Goal: Task Accomplishment & Management: Complete application form

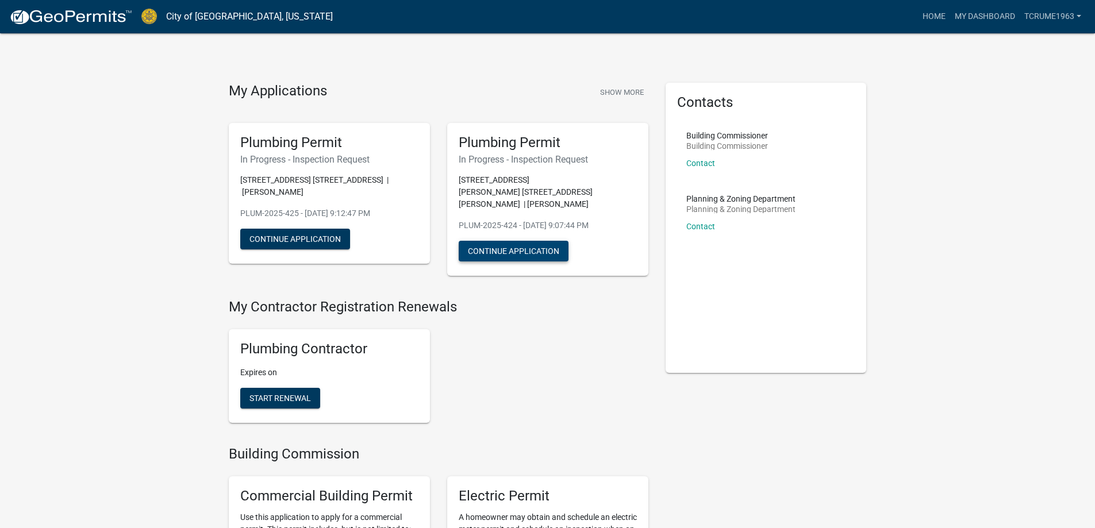
click at [504, 241] on button "Continue Application" at bounding box center [514, 251] width 110 height 21
click at [312, 238] on button "Continue Application" at bounding box center [295, 239] width 110 height 21
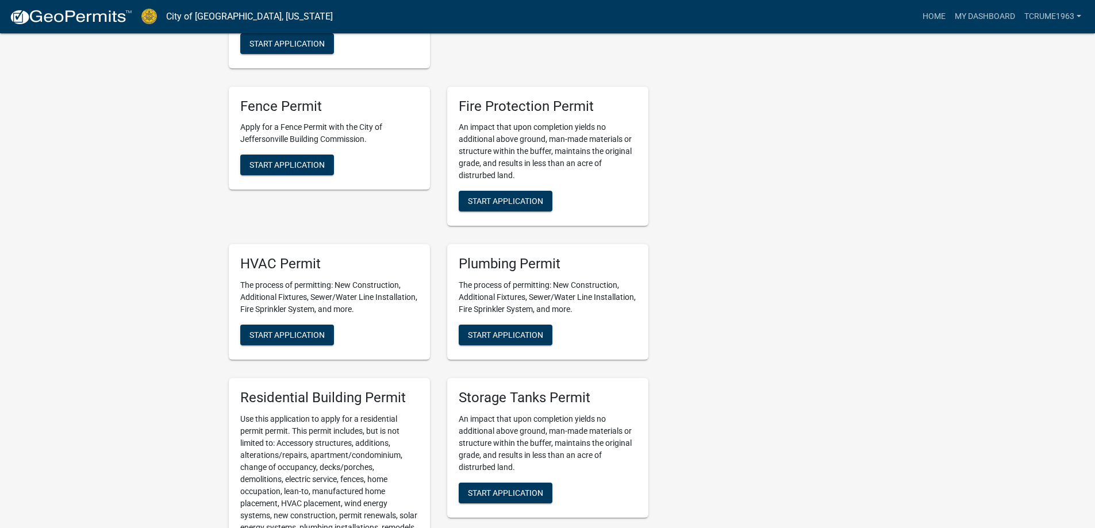
scroll to position [690, 0]
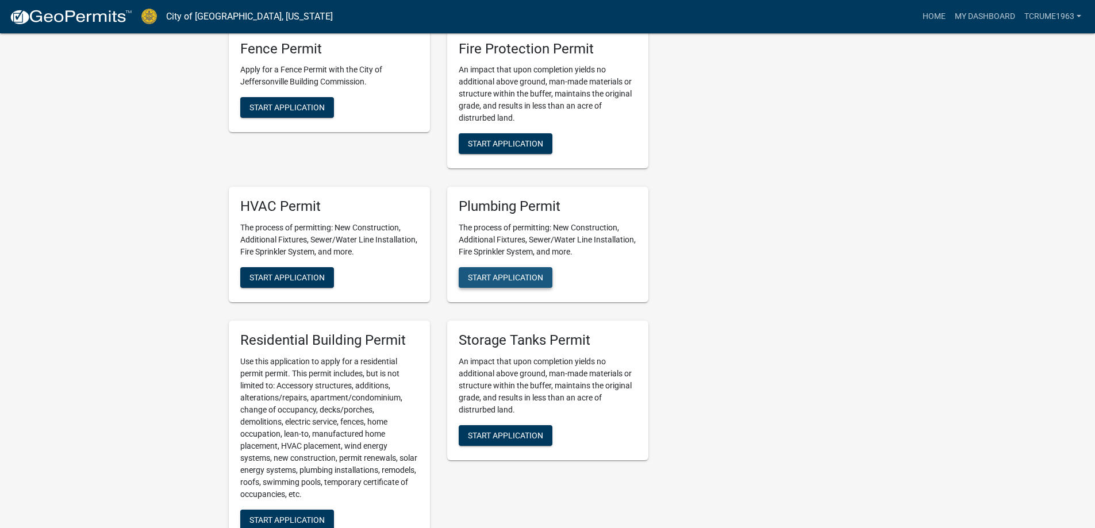
click at [512, 273] on span "Start Application" at bounding box center [505, 277] width 75 height 9
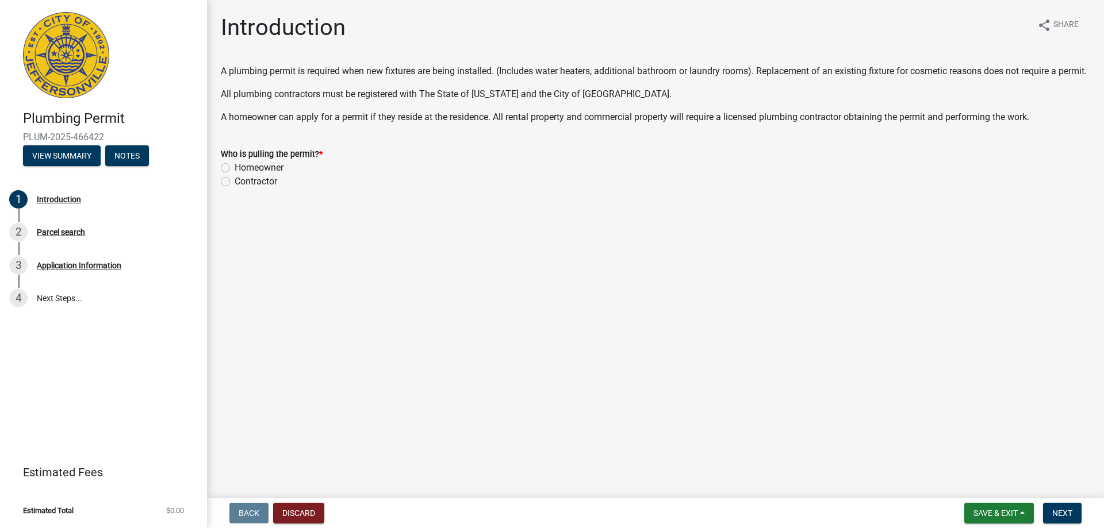
click at [235, 189] on label "Contractor" at bounding box center [256, 182] width 43 height 14
click at [235, 182] on input "Contractor" at bounding box center [238, 178] width 7 height 7
radio input "true"
click at [1065, 509] on span "Next" at bounding box center [1062, 513] width 20 height 9
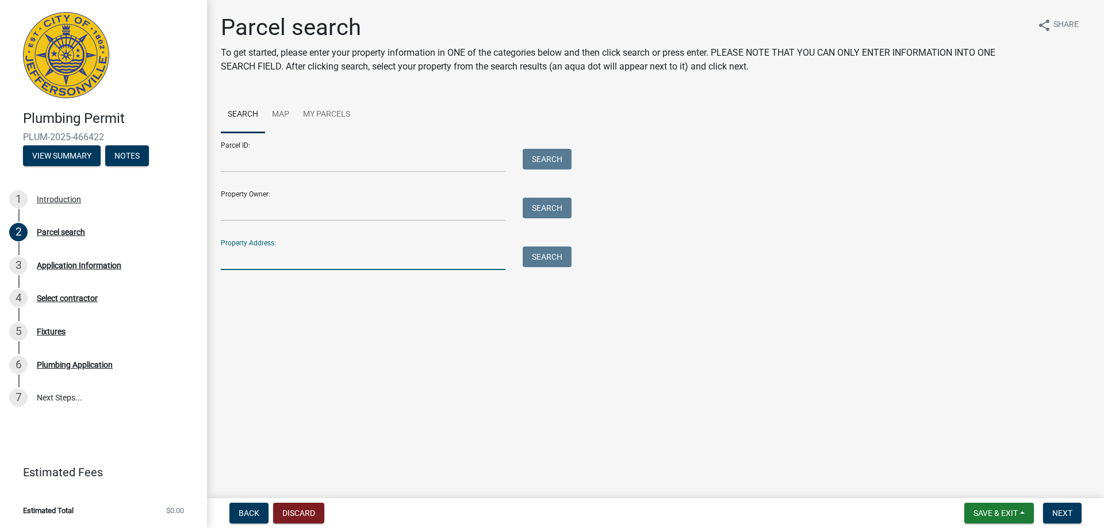
click at [252, 262] on input "Property Address:" at bounding box center [363, 259] width 285 height 24
paste input "[STREET_ADDRESS][PERSON_NAME]"
type input "[STREET_ADDRESS][PERSON_NAME]"
click at [542, 258] on button "Search" at bounding box center [547, 257] width 49 height 21
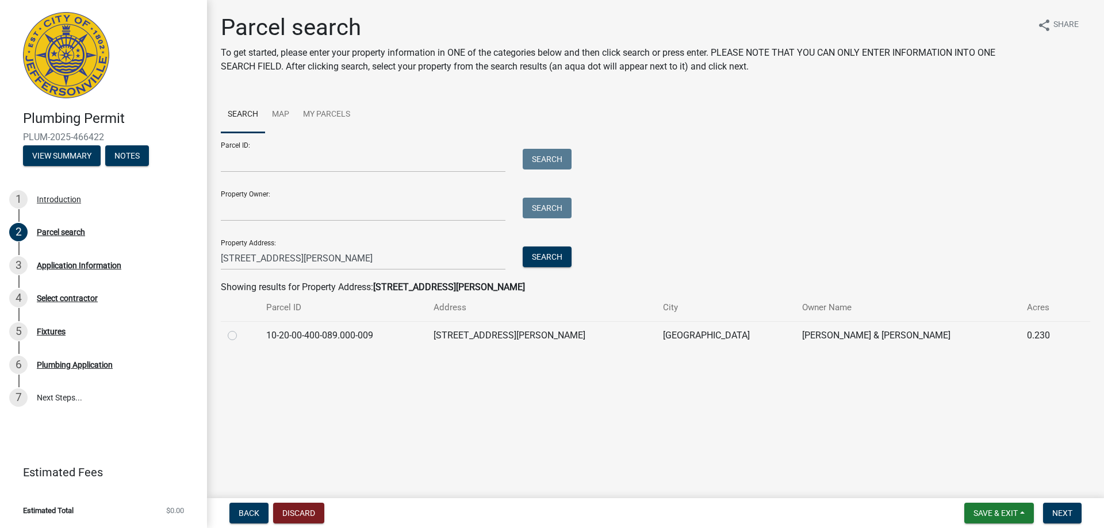
click at [241, 329] on label at bounding box center [241, 329] width 0 height 0
click at [241, 336] on input "radio" at bounding box center [244, 332] width 7 height 7
radio input "true"
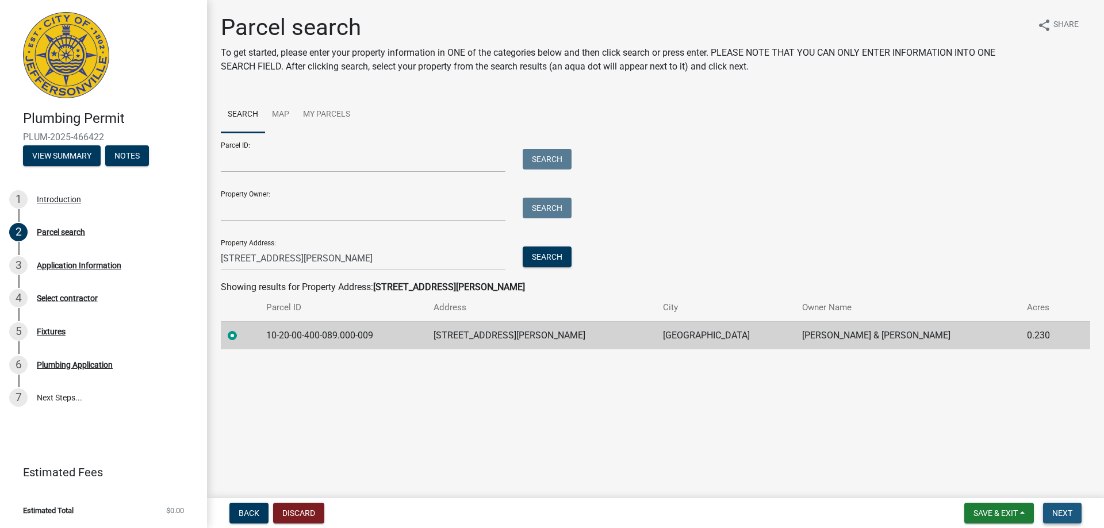
click at [1065, 514] on span "Next" at bounding box center [1062, 513] width 20 height 9
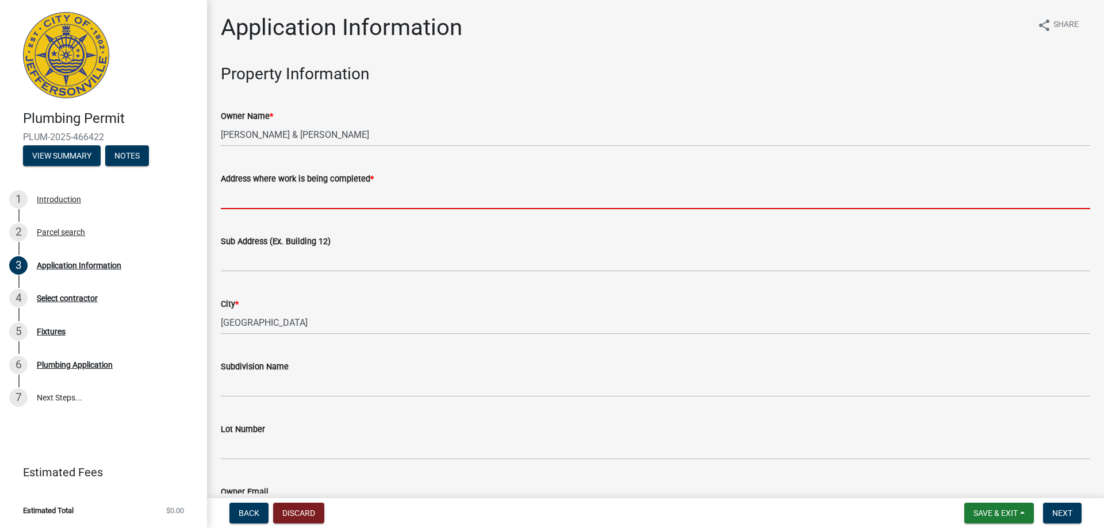
click at [331, 200] on input "Address where work is being completed *" at bounding box center [655, 198] width 869 height 24
paste input "[STREET_ADDRESS][PERSON_NAME]"
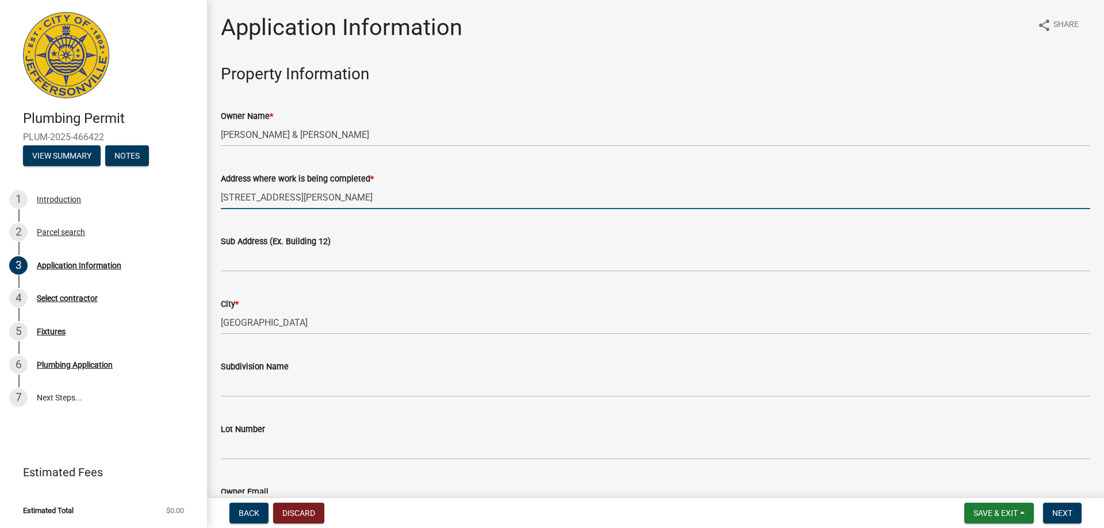
click at [304, 197] on input "[STREET_ADDRESS][PERSON_NAME]" at bounding box center [655, 198] width 869 height 24
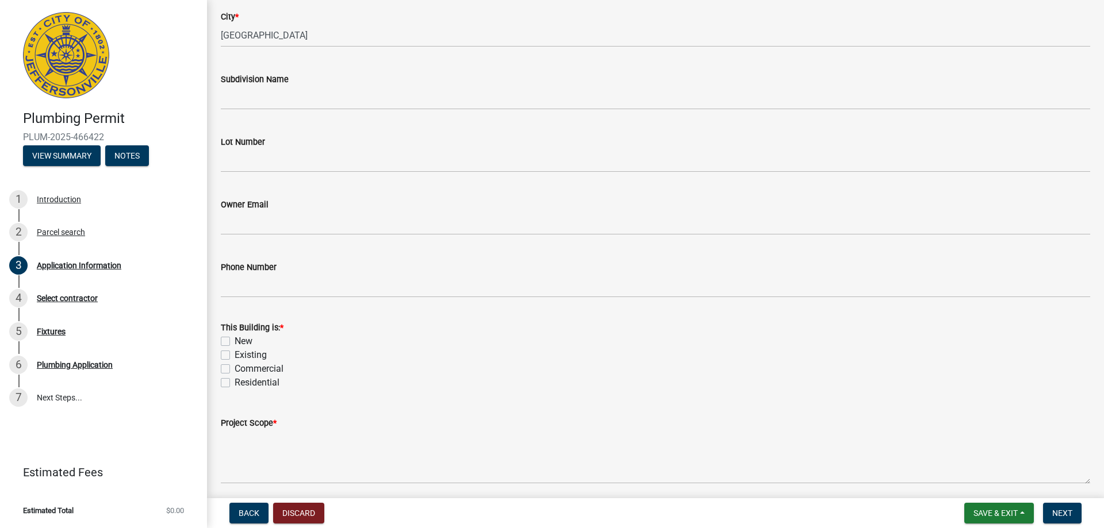
scroll to position [332, 0]
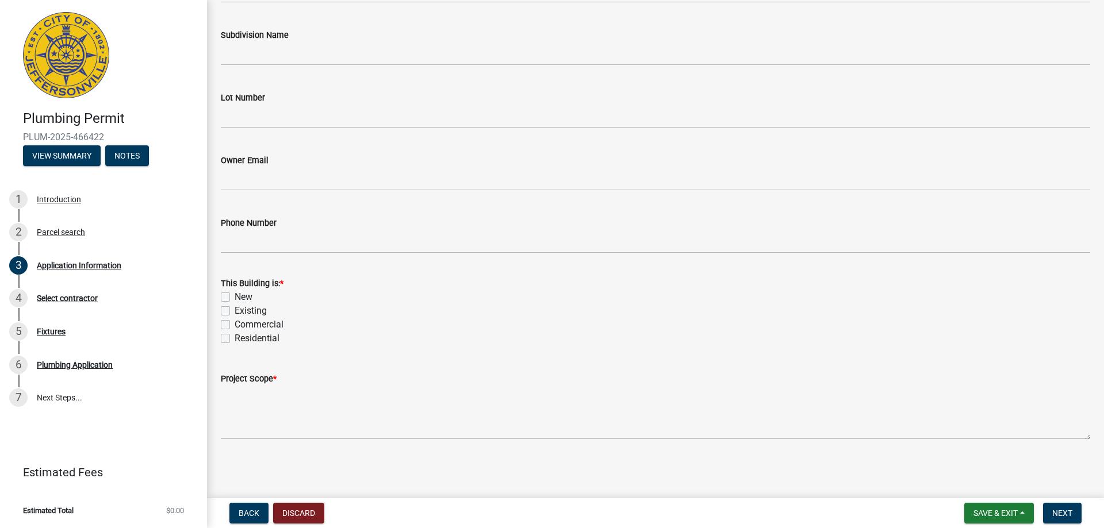
type input "[STREET_ADDRESS][PERSON_NAME]"
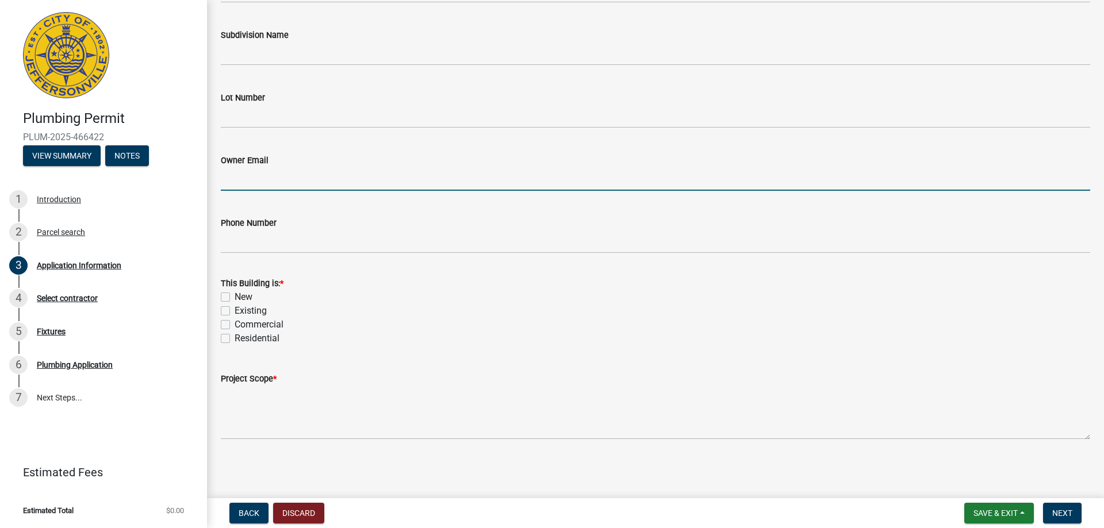
click at [232, 181] on input "Owner Email" at bounding box center [655, 179] width 869 height 24
paste input "rdavey @ [DOMAIN_NAME]"
type input "[EMAIL_ADDRESS][DOMAIN_NAME]"
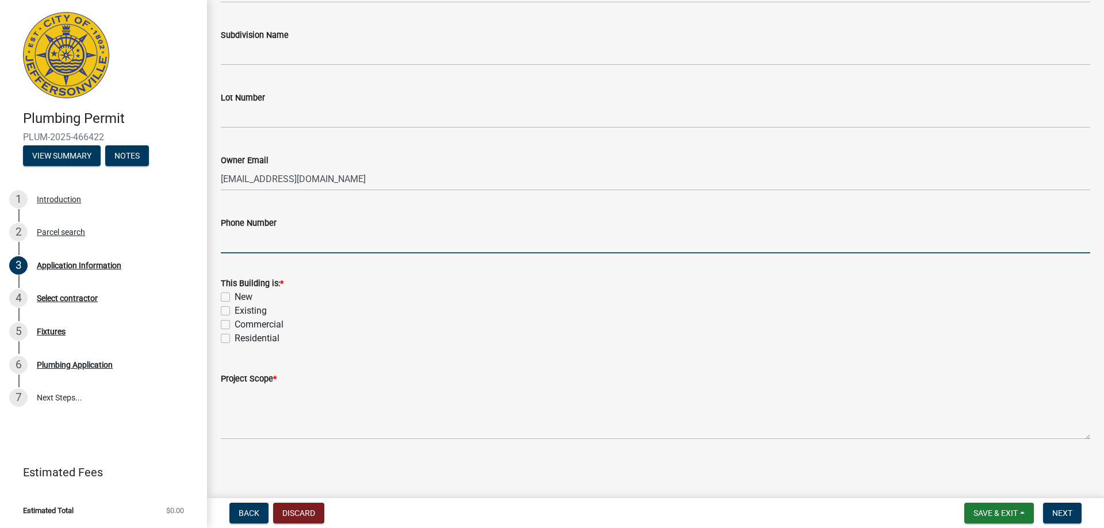
paste input "[PHONE_NUMBER]"
type input "[PHONE_NUMBER]"
click at [235, 312] on label "Existing" at bounding box center [251, 311] width 32 height 14
click at [235, 312] on input "Existing" at bounding box center [238, 307] width 7 height 7
checkbox input "true"
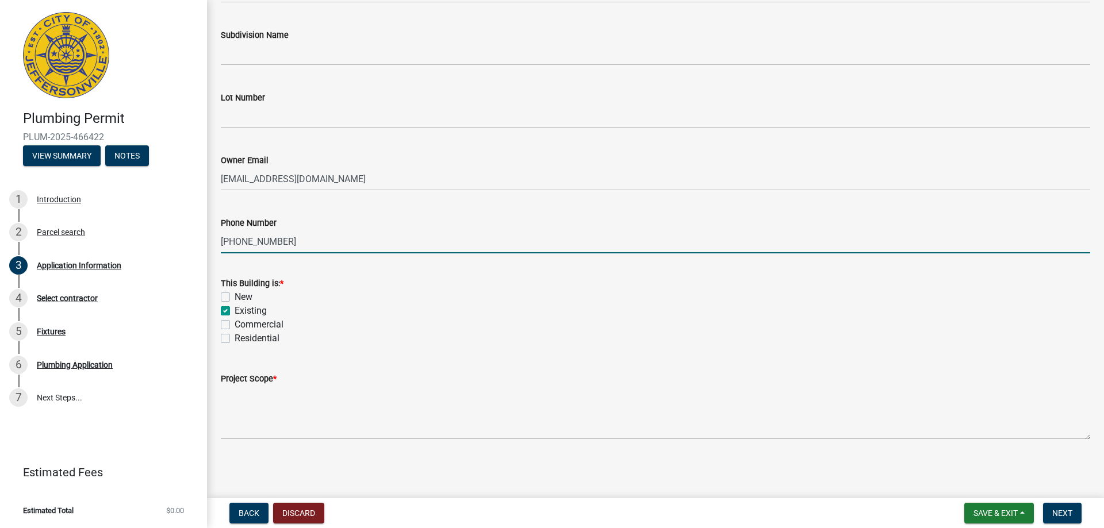
checkbox input "false"
checkbox input "true"
checkbox input "false"
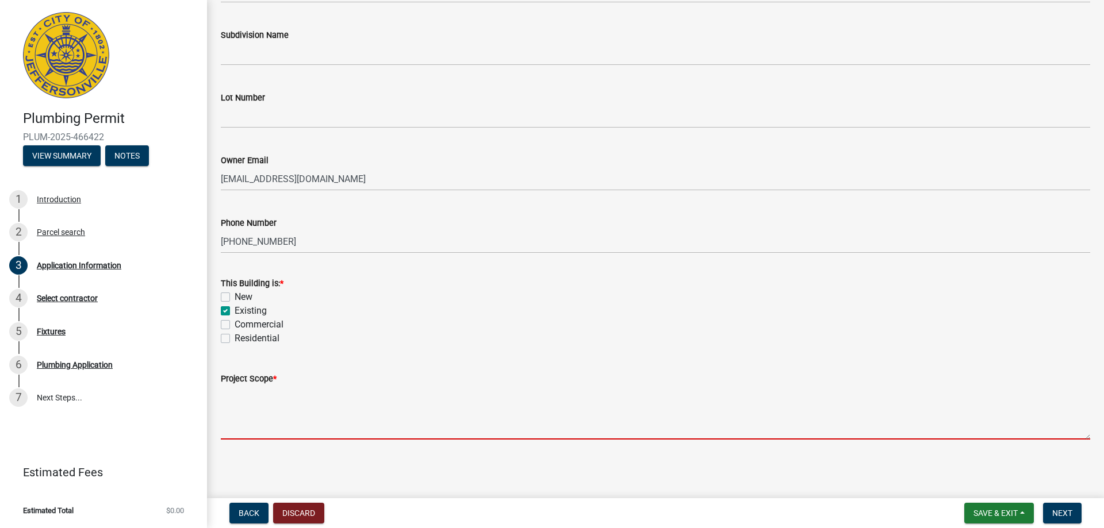
click at [231, 407] on textarea "Project Scope *" at bounding box center [655, 413] width 869 height 54
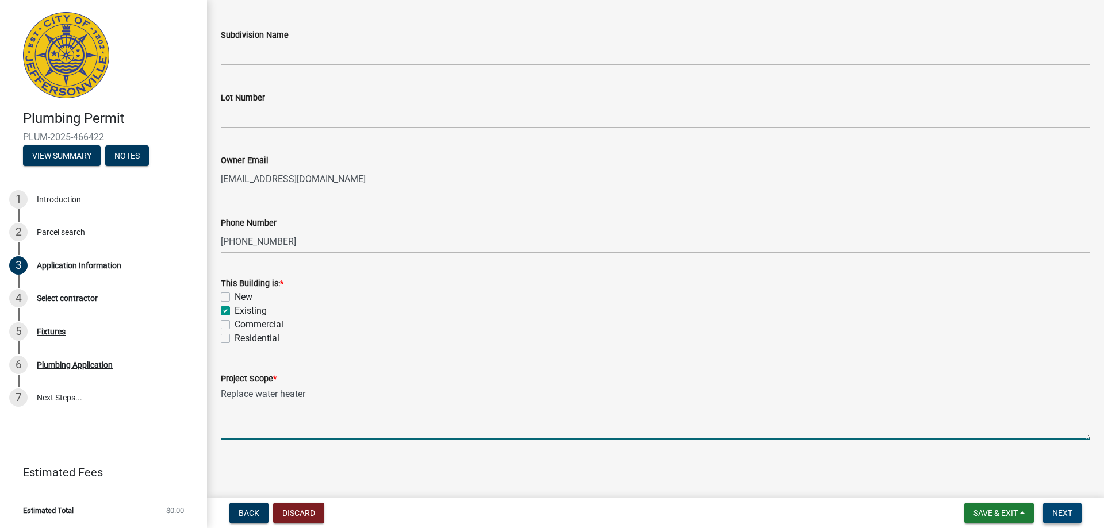
type textarea "Replace water heater"
click at [1066, 509] on span "Next" at bounding box center [1062, 513] width 20 height 9
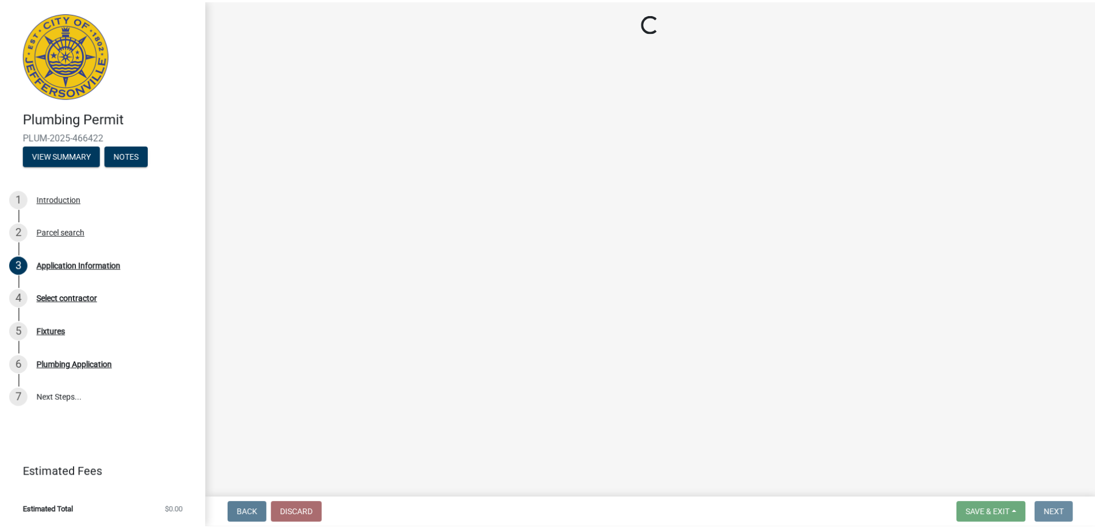
scroll to position [0, 0]
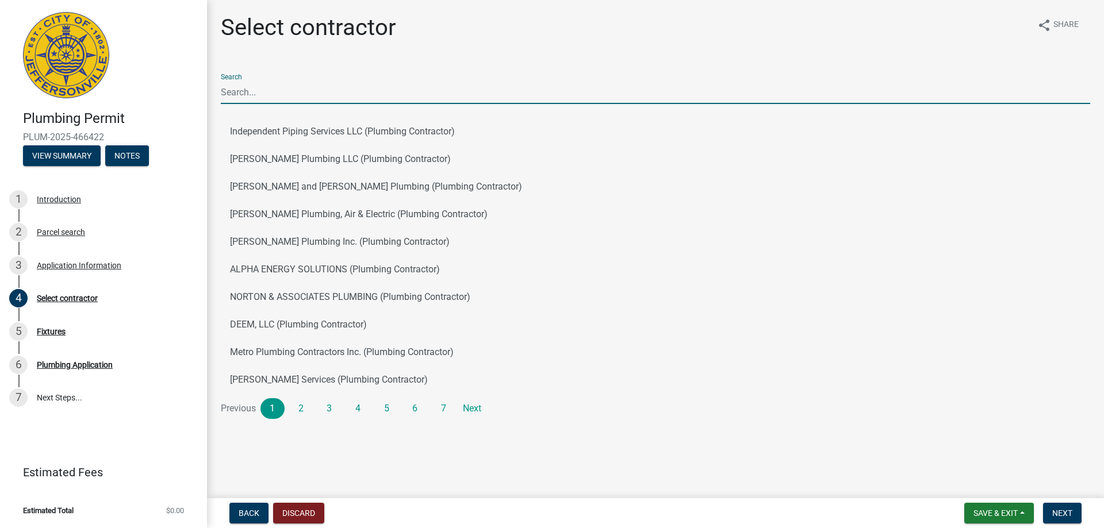
click at [310, 98] on input "Search" at bounding box center [655, 92] width 869 height 24
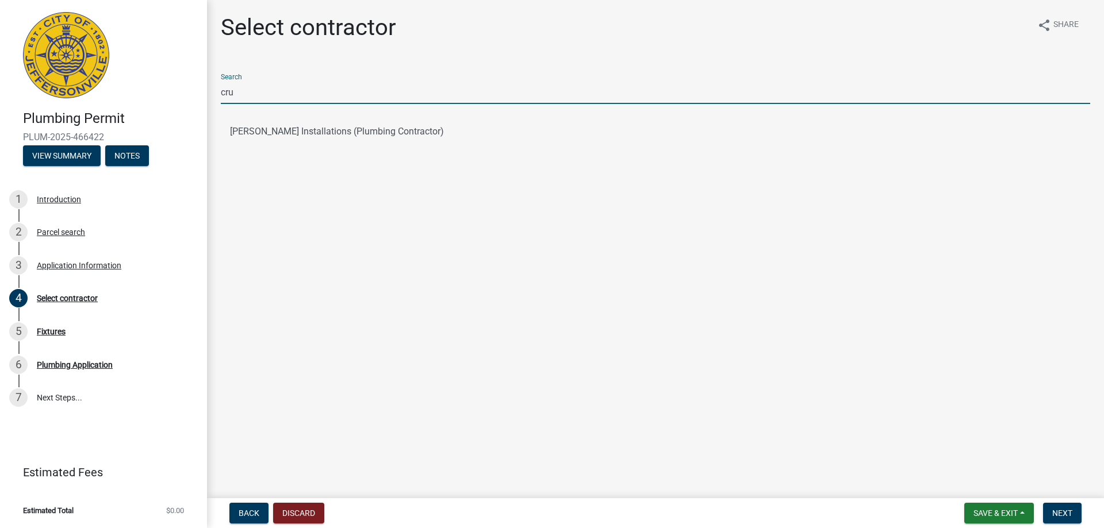
type input "[PERSON_NAME]"
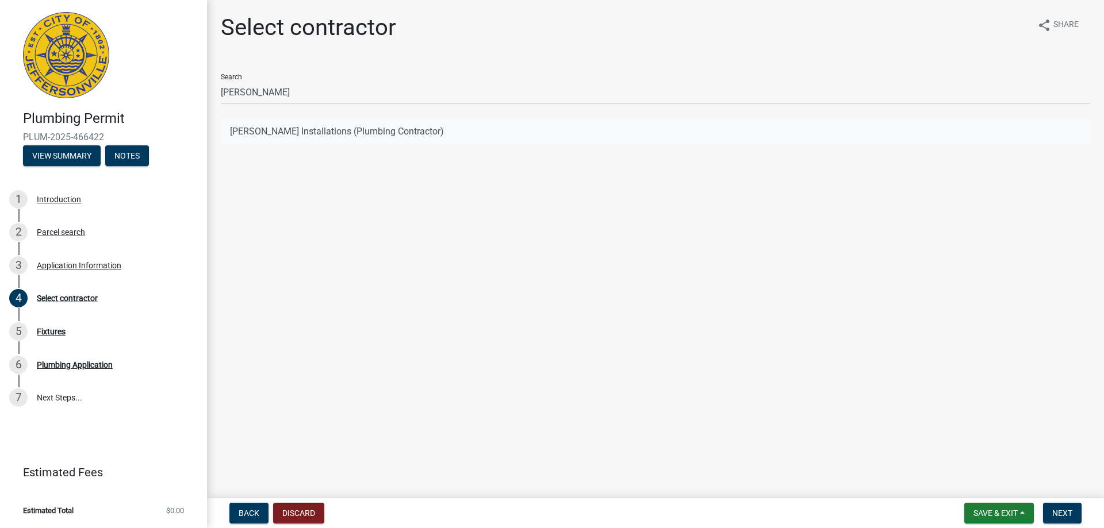
click at [291, 130] on button "[PERSON_NAME] Installations (Plumbing Contractor)" at bounding box center [655, 132] width 869 height 28
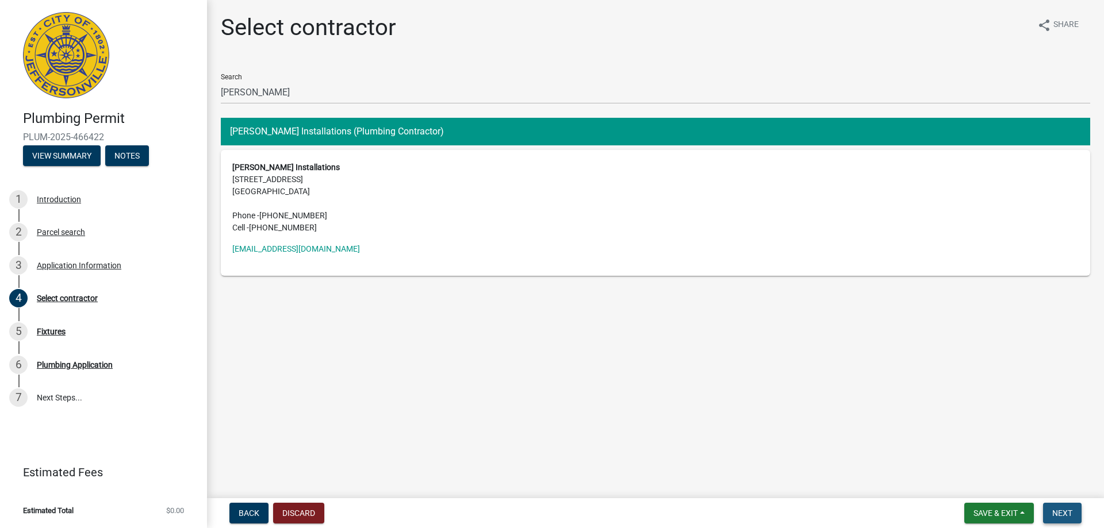
click at [1064, 511] on span "Next" at bounding box center [1062, 513] width 20 height 9
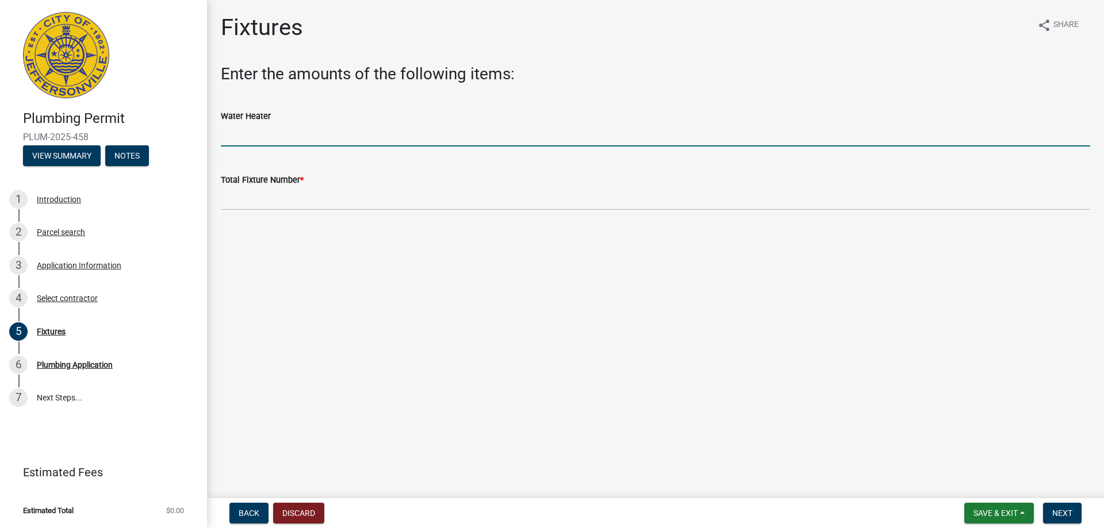
click at [239, 137] on input "text" at bounding box center [655, 135] width 869 height 24
type input "1"
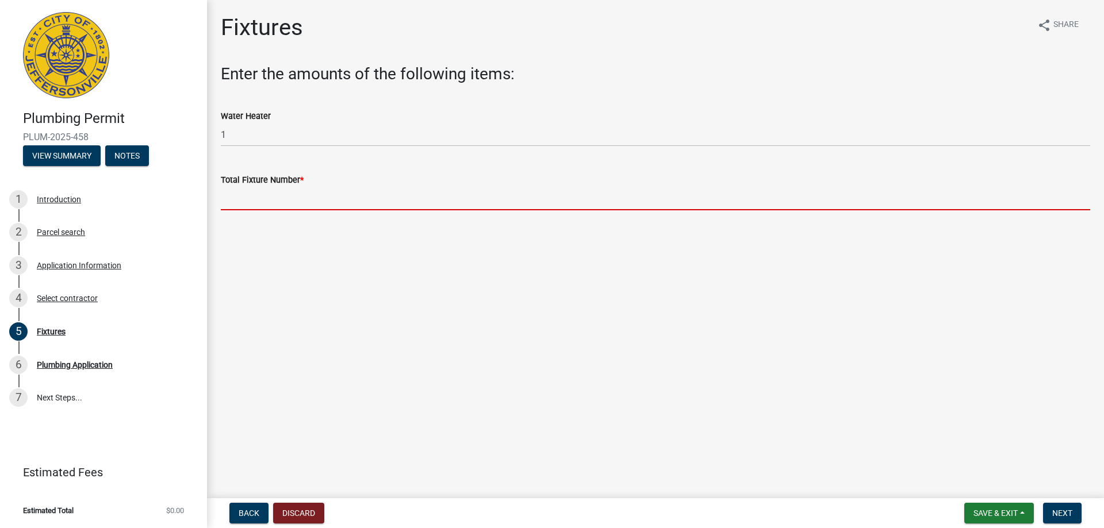
click at [239, 203] on input "text" at bounding box center [655, 199] width 869 height 24
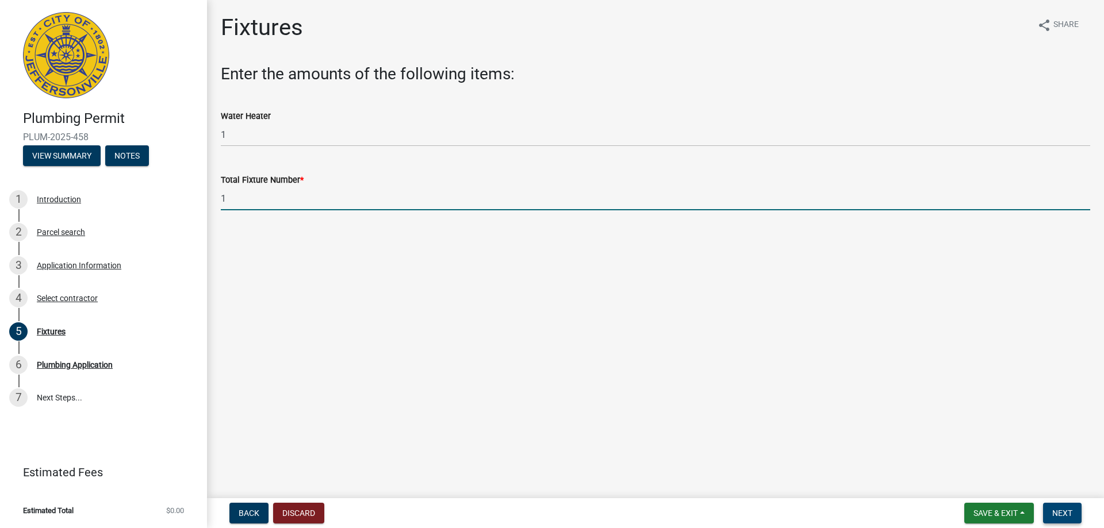
type input "1"
click at [1063, 509] on span "Next" at bounding box center [1062, 513] width 20 height 9
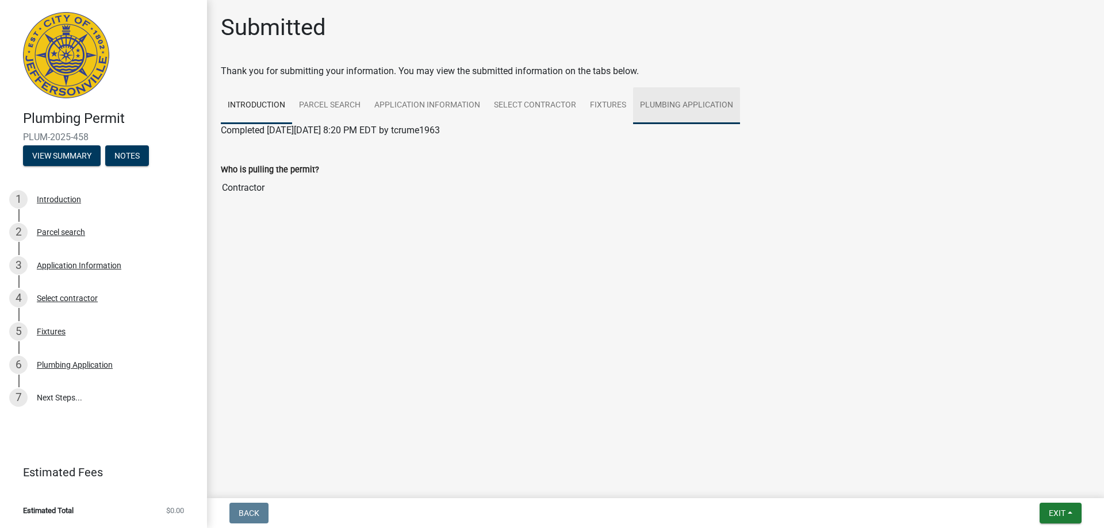
click at [686, 105] on link "Plumbing Application" at bounding box center [686, 105] width 107 height 37
drag, startPoint x: 25, startPoint y: 138, endPoint x: 87, endPoint y: 135, distance: 62.8
click at [87, 135] on span "PLUM-2025-458" at bounding box center [103, 137] width 161 height 11
copy span "PLUM-2025-458"
click at [281, 147] on link "Plumbing Application" at bounding box center [264, 144] width 87 height 11
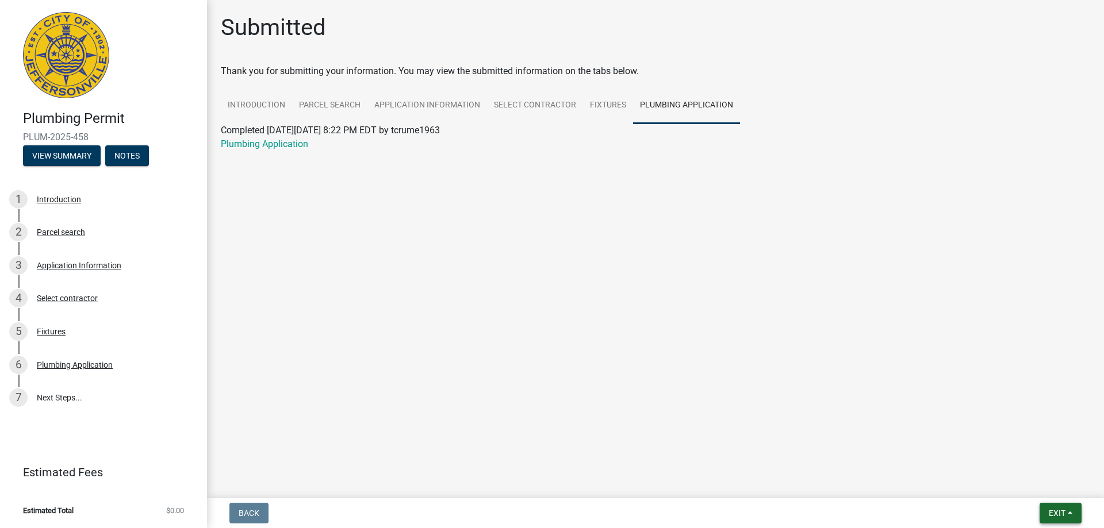
click at [1062, 507] on button "Exit" at bounding box center [1060, 513] width 42 height 21
click at [1031, 481] on button "Save & Exit" at bounding box center [1035, 484] width 92 height 28
